Goal: Task Accomplishment & Management: Manage account settings

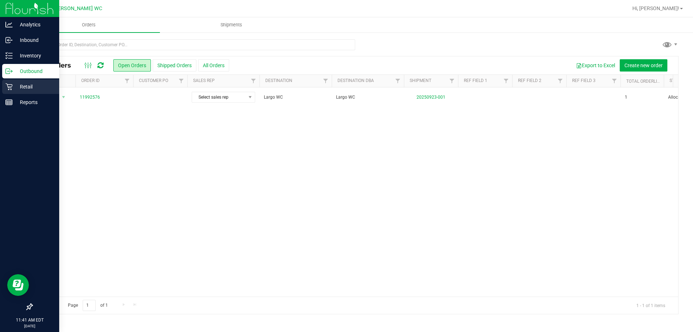
click at [14, 85] on p "Retail" at bounding box center [34, 86] width 43 height 9
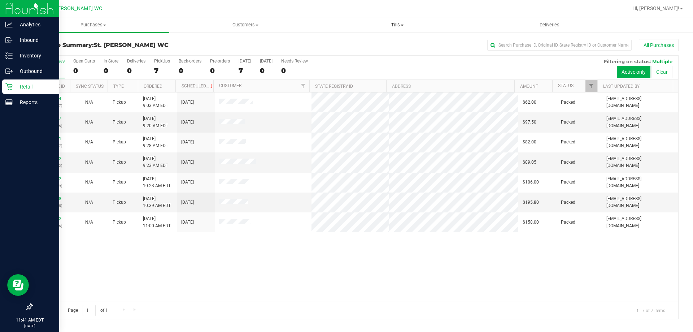
click at [402, 25] on span at bounding box center [402, 25] width 3 height 1
click at [382, 44] on li "Manage tills" at bounding box center [397, 43] width 152 height 9
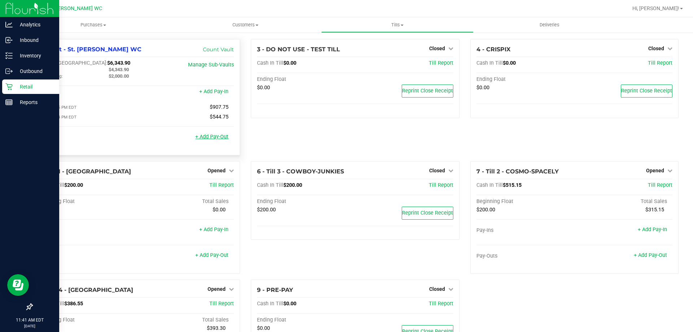
click at [219, 137] on link "+ Add Pay-Out" at bounding box center [211, 137] width 33 height 6
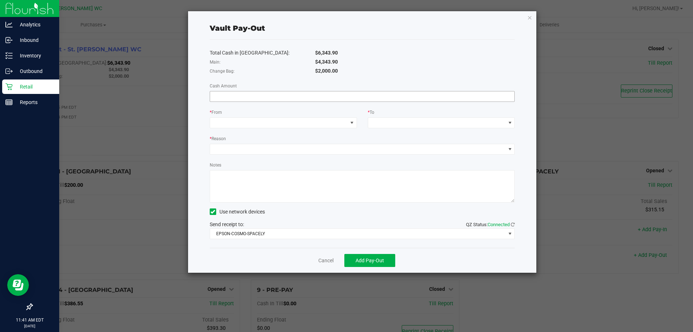
click at [270, 100] on input at bounding box center [362, 96] width 305 height 10
type input "$4,343.90"
click at [324, 125] on span at bounding box center [278, 123] width 137 height 10
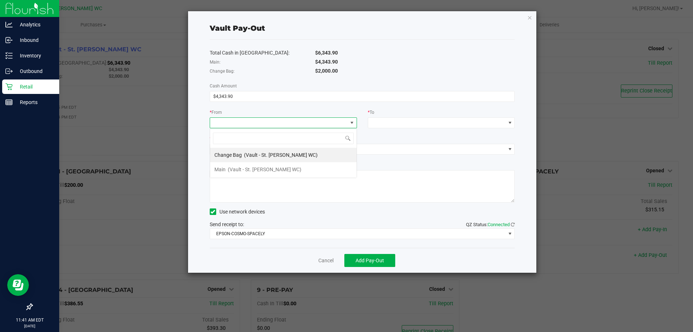
scroll to position [11, 147]
click at [257, 171] on span "(Vault - St. [PERSON_NAME] WC)" at bounding box center [265, 169] width 74 height 6
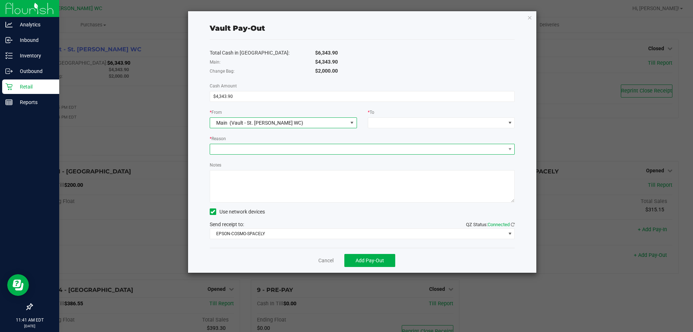
click at [252, 147] on span at bounding box center [358, 149] width 296 height 10
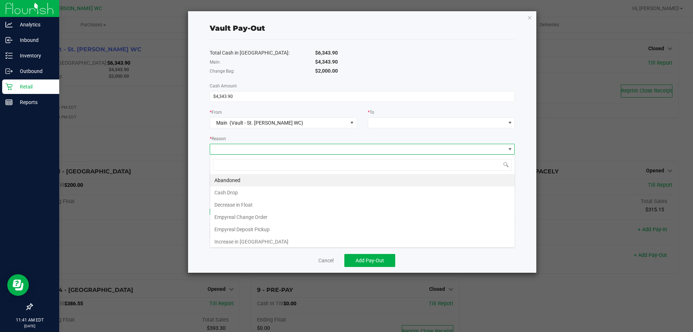
scroll to position [11, 305]
click at [259, 229] on li "Empyreal Deposit Pickup" at bounding box center [362, 229] width 305 height 12
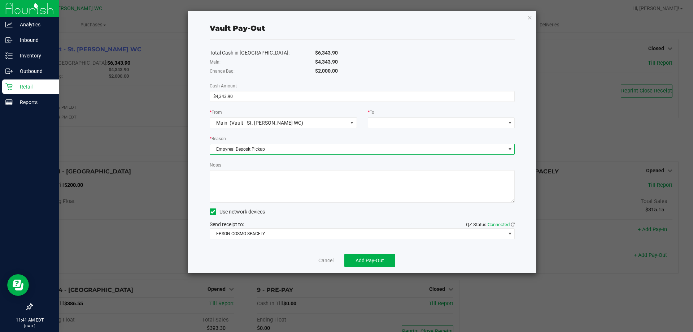
click at [274, 150] on span "Empyreal Deposit Pickup" at bounding box center [358, 149] width 296 height 10
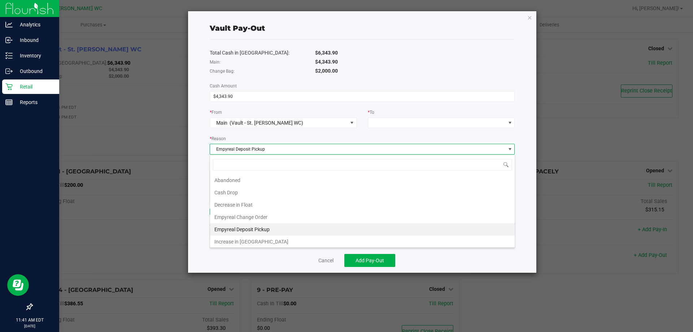
click at [274, 227] on li "Empyreal Deposit Pickup" at bounding box center [362, 229] width 305 height 12
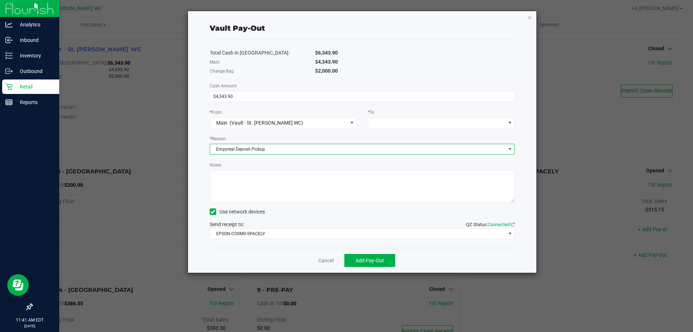
drag, startPoint x: 273, startPoint y: 147, endPoint x: 268, endPoint y: 149, distance: 4.6
click at [268, 149] on span "Empyreal Deposit Pickup" at bounding box center [358, 149] width 296 height 10
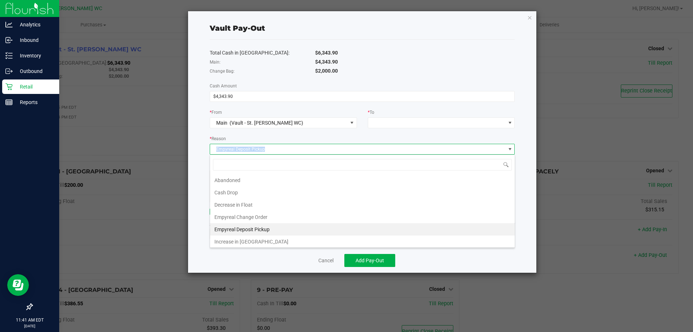
drag, startPoint x: 269, startPoint y: 149, endPoint x: 217, endPoint y: 147, distance: 52.7
click at [217, 147] on span "Empyreal Deposit Pickup" at bounding box center [358, 149] width 296 height 10
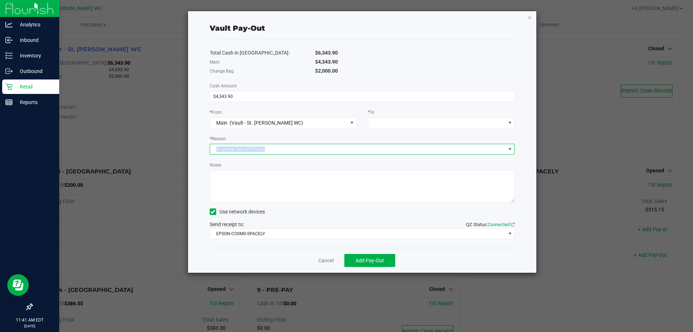
copy span "Empyreal Deposit Pickup"
click at [223, 180] on textarea "Notes" at bounding box center [362, 186] width 305 height 32
paste textarea "Empyreal Deposit Pickup"
type textarea "Empyreal Deposit Pickup9.24.25"
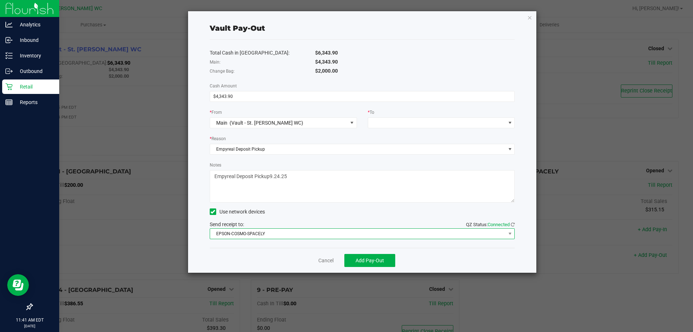
click at [276, 233] on span "EPSON-COSMO-SPACELY" at bounding box center [358, 233] width 296 height 10
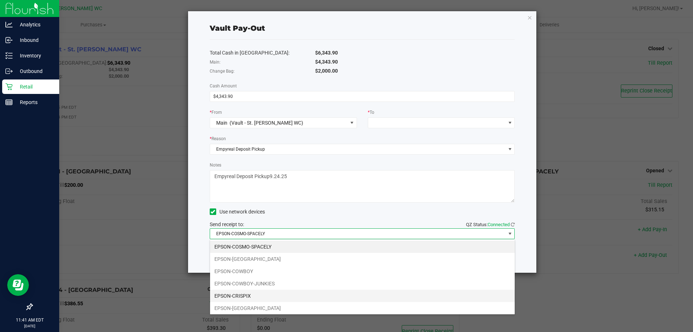
click at [265, 297] on li "EPSON-CRISPIX" at bounding box center [362, 295] width 305 height 12
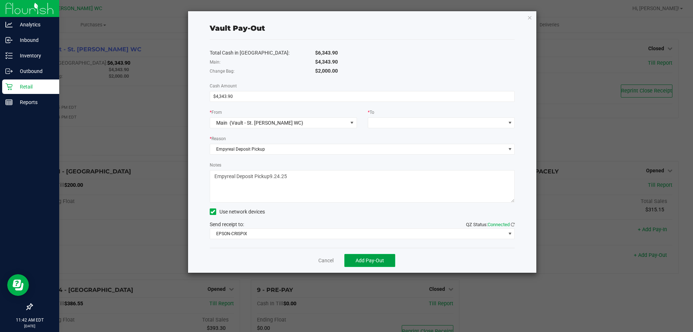
click at [369, 262] on span "Add Pay-Out" at bounding box center [369, 260] width 29 height 6
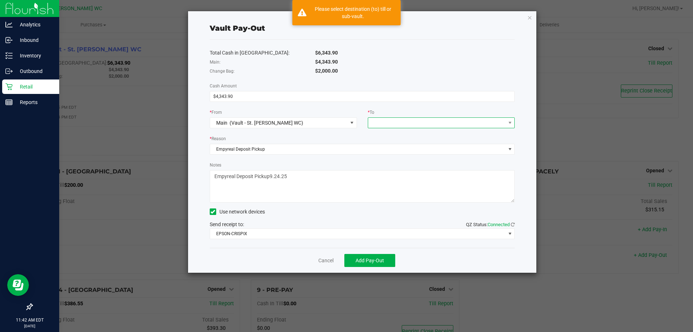
click at [400, 122] on span at bounding box center [436, 123] width 137 height 10
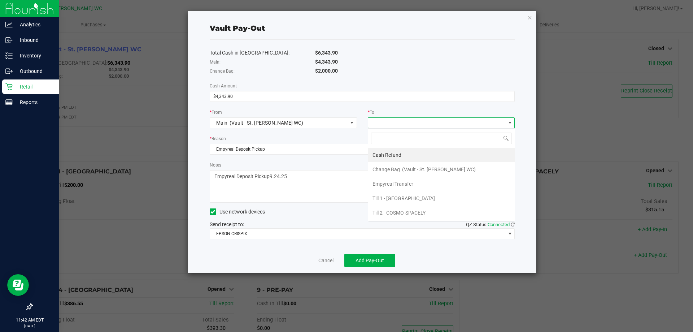
scroll to position [11, 147]
click at [397, 183] on span "Empyreal Transfer" at bounding box center [392, 184] width 41 height 6
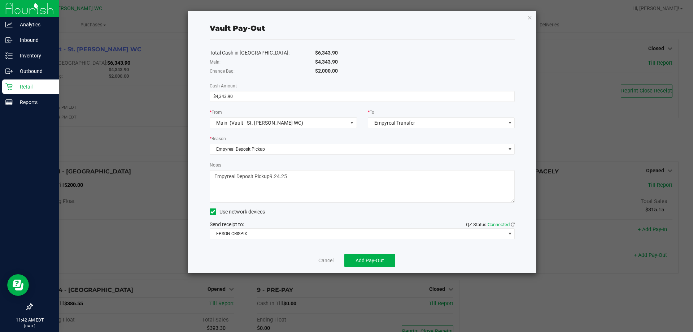
click at [351, 135] on div "* Reason" at bounding box center [362, 139] width 305 height 9
click at [368, 259] on span "Add Pay-Out" at bounding box center [369, 260] width 29 height 6
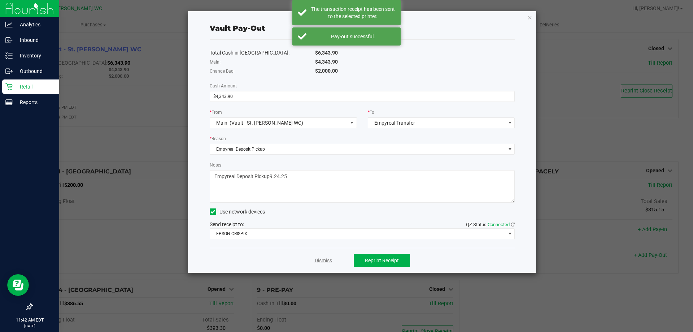
click at [331, 261] on link "Dismiss" at bounding box center [323, 261] width 17 height 8
